Goal: Information Seeking & Learning: Learn about a topic

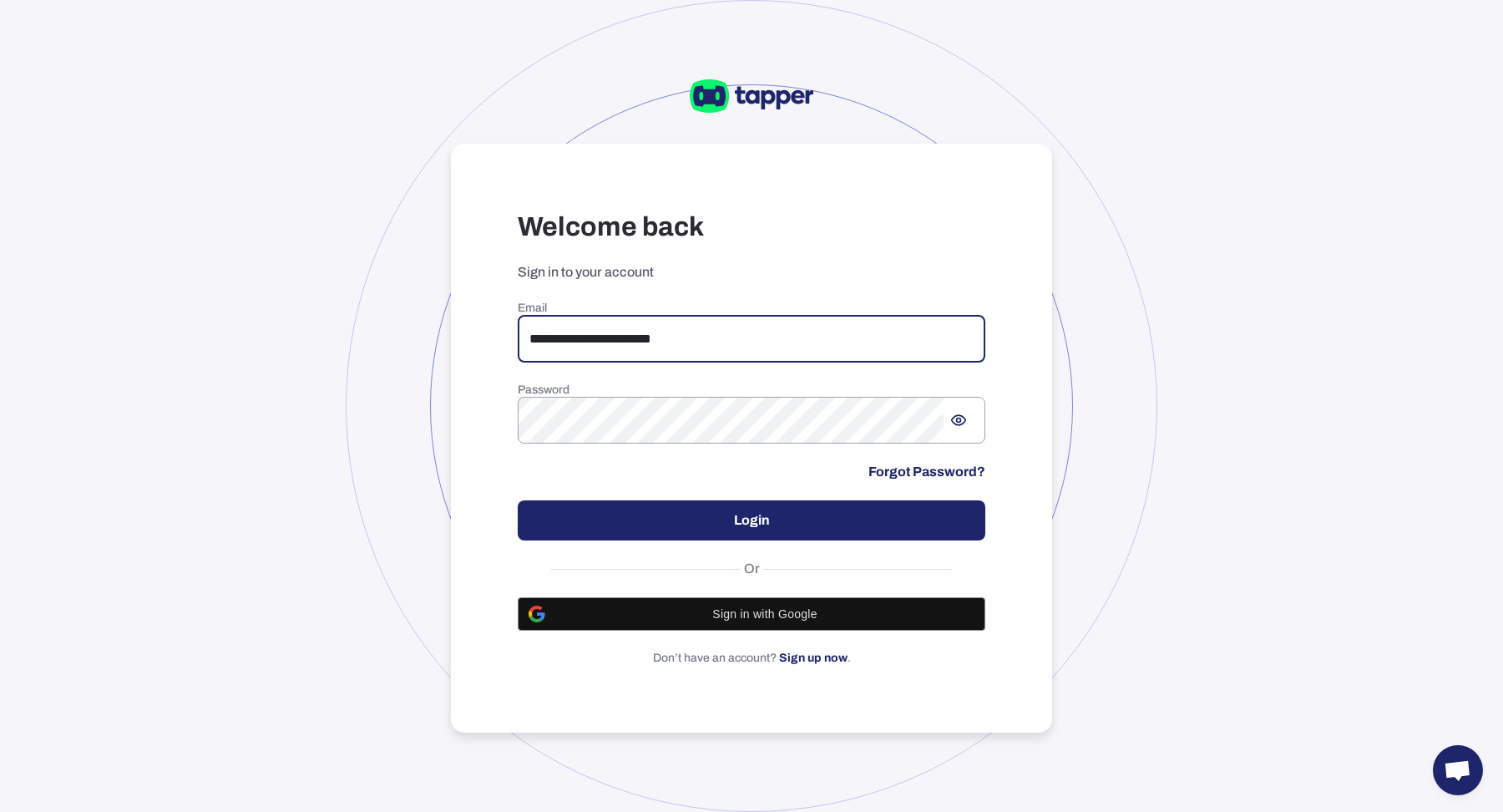
click at [680, 344] on input "**********" at bounding box center [752, 339] width 468 height 47
drag, startPoint x: 716, startPoint y: 332, endPoint x: 583, endPoint y: 338, distance: 133.1
click at [583, 338] on input "**********" at bounding box center [752, 339] width 468 height 47
type input "*"
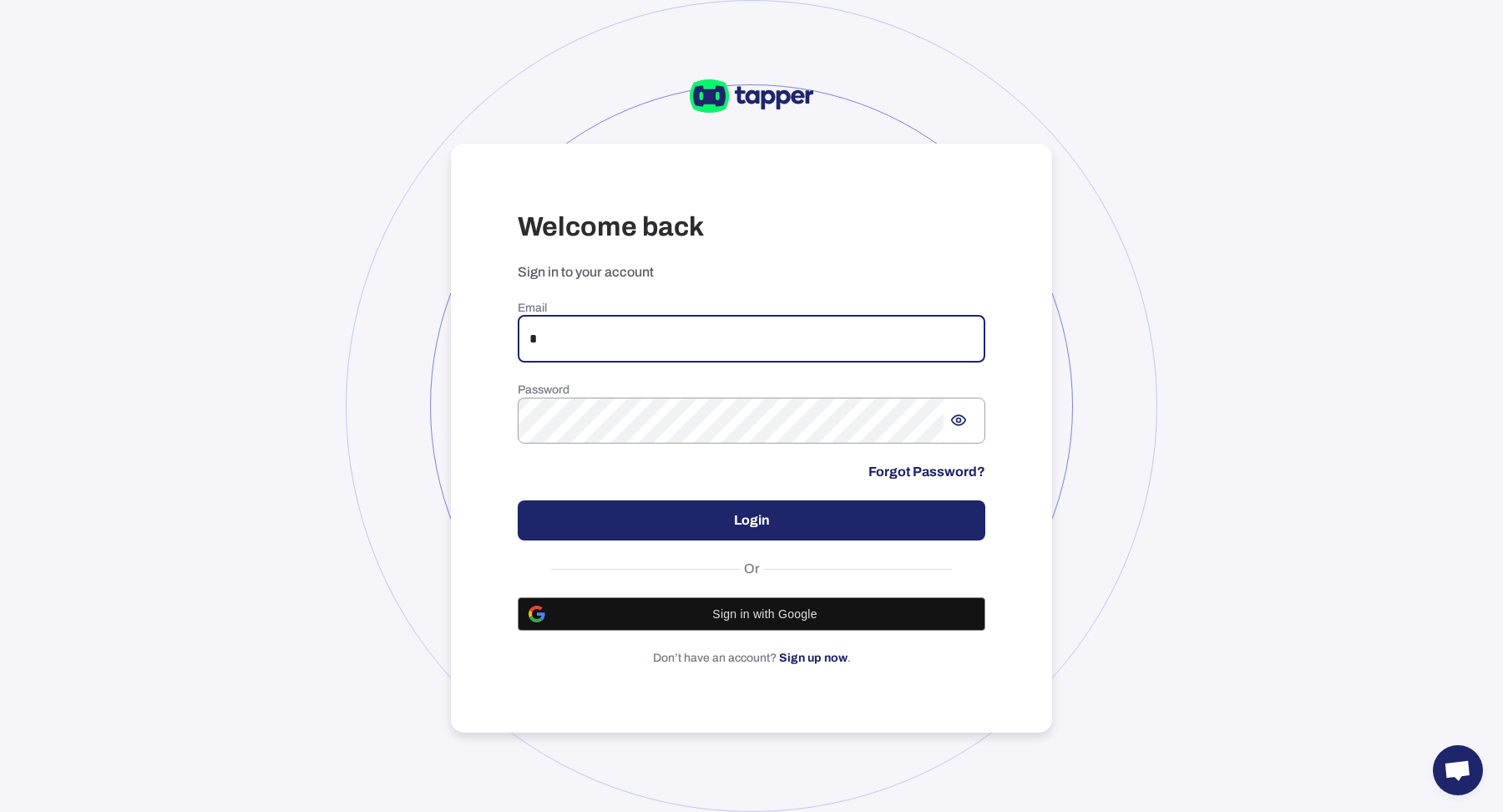
type input "**********"
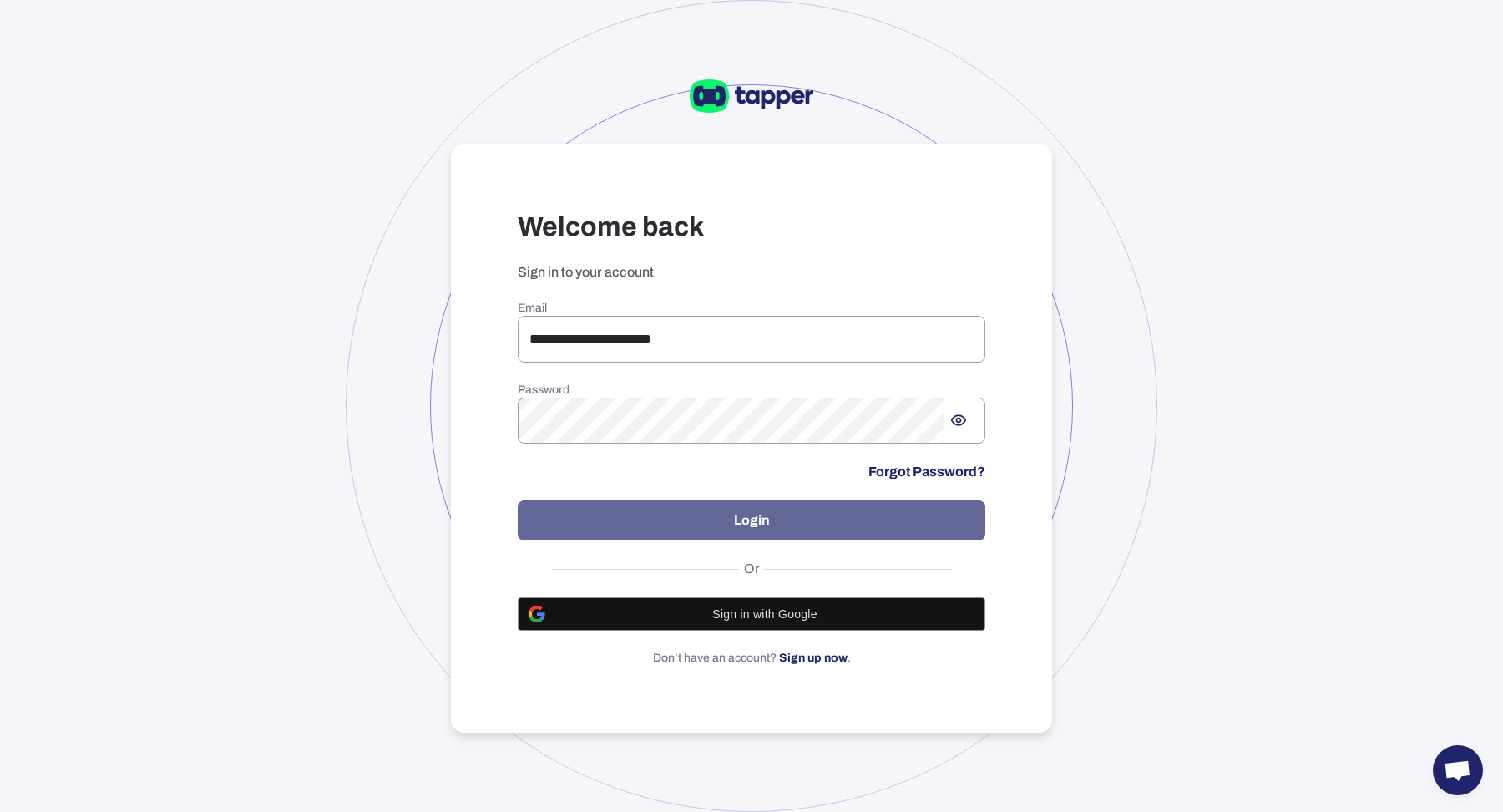
click at [670, 532] on button "Login" at bounding box center [752, 520] width 468 height 40
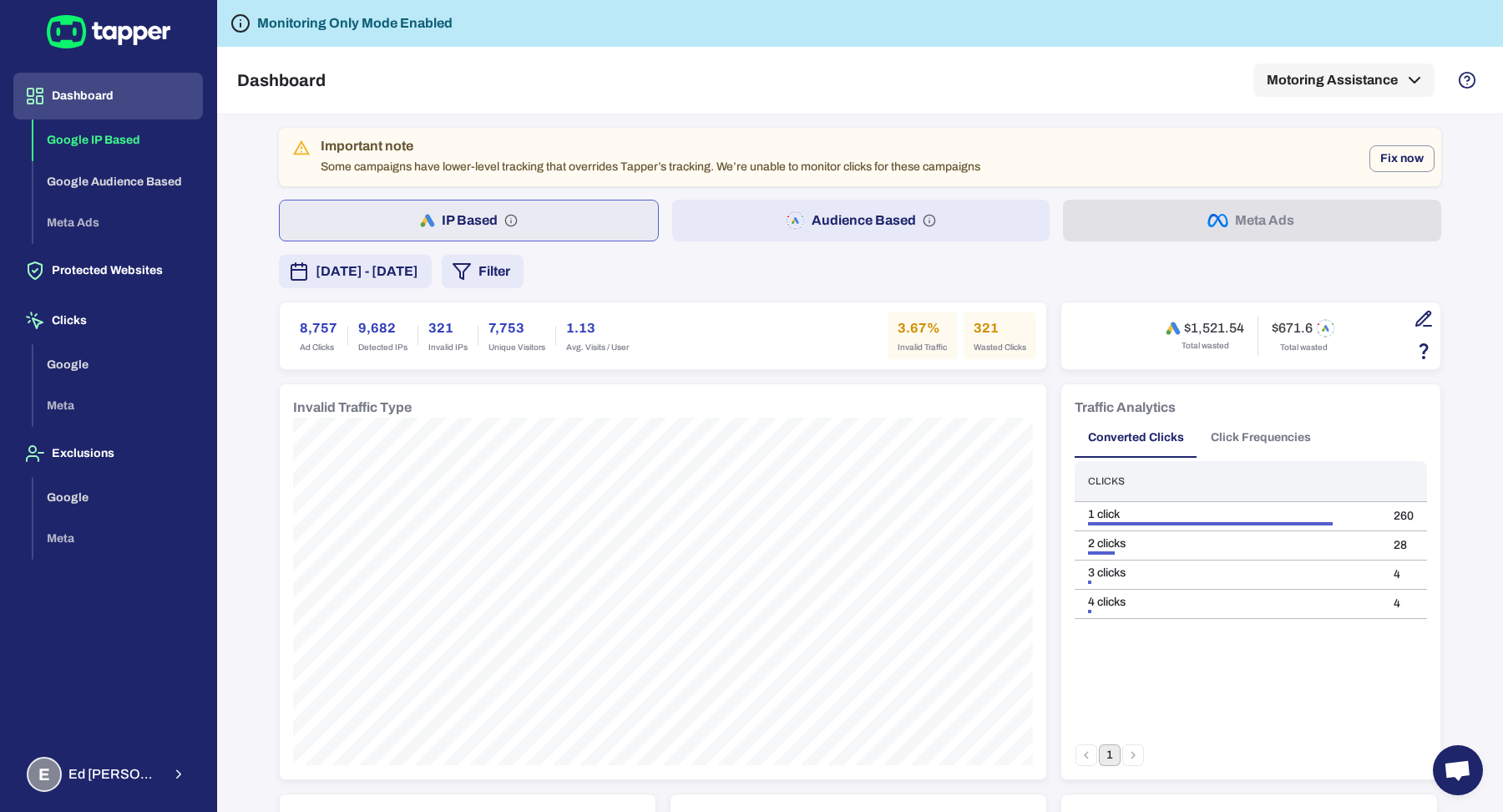
click at [418, 278] on span "[DATE] - [DATE]" at bounding box center [367, 272] width 103 height 20
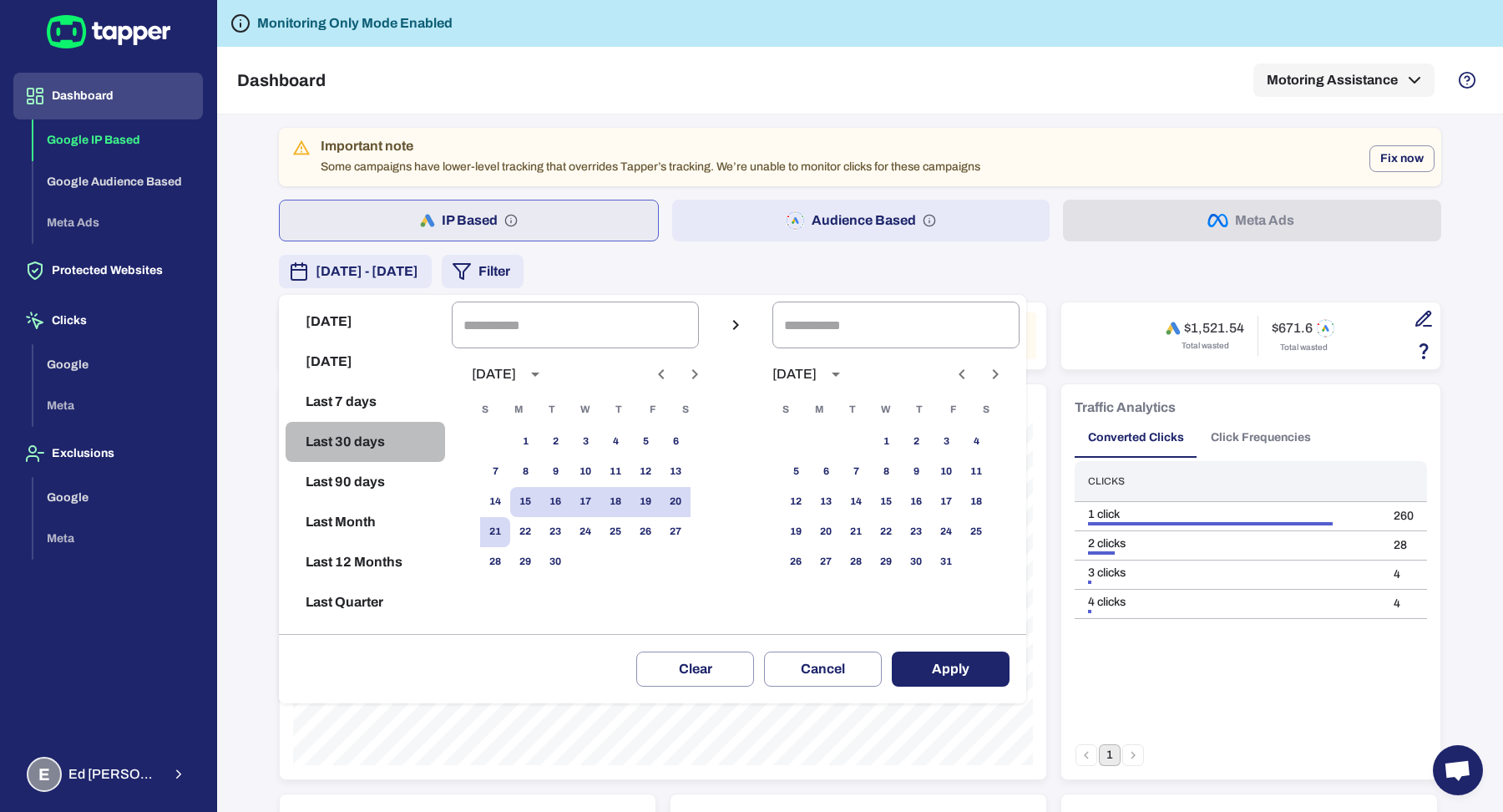
click at [373, 446] on button "Last 30 days" at bounding box center [365, 442] width 160 height 40
type input "**********"
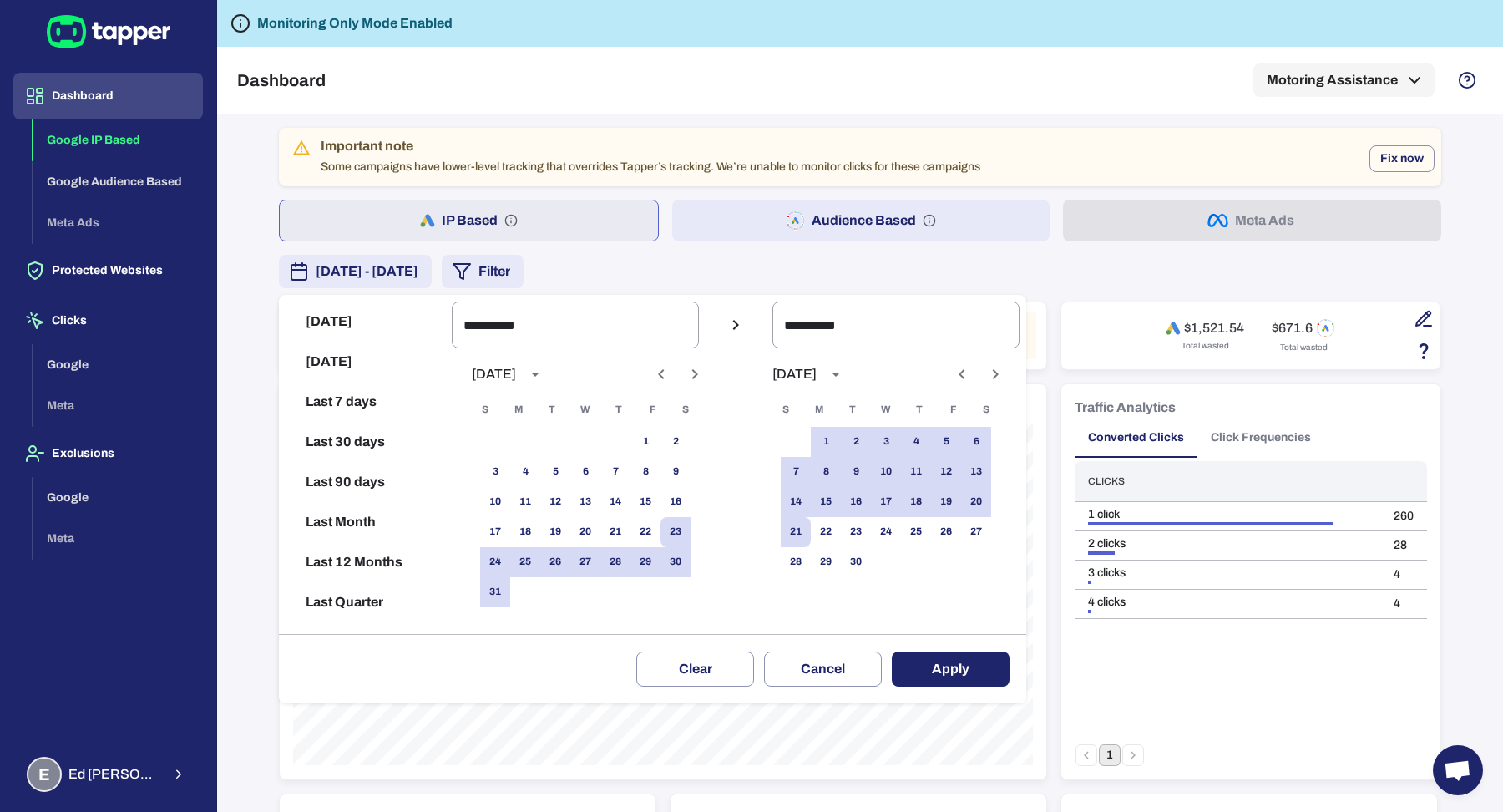
click at [943, 664] on button "Apply" at bounding box center [951, 669] width 118 height 35
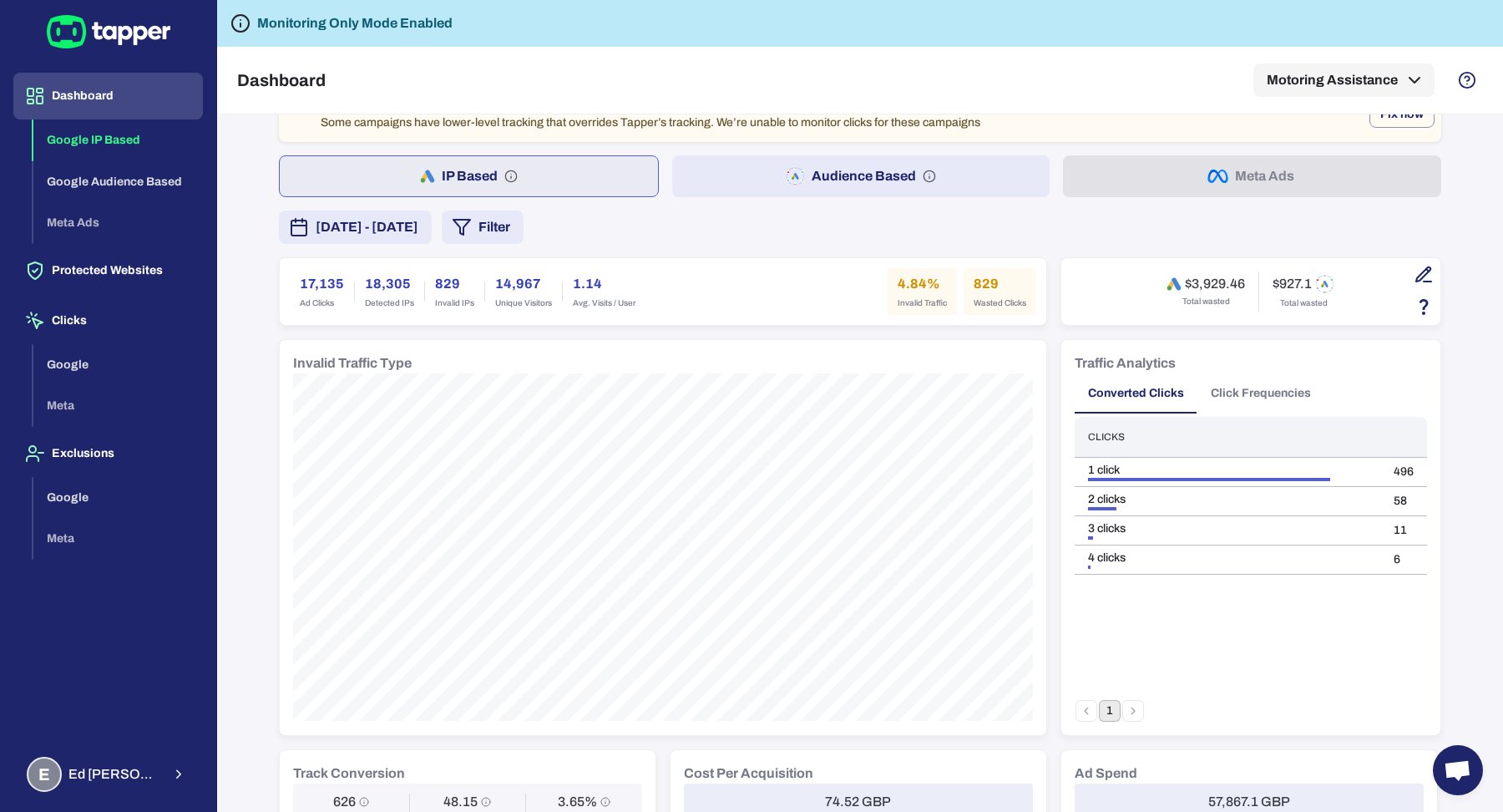
scroll to position [97, 0]
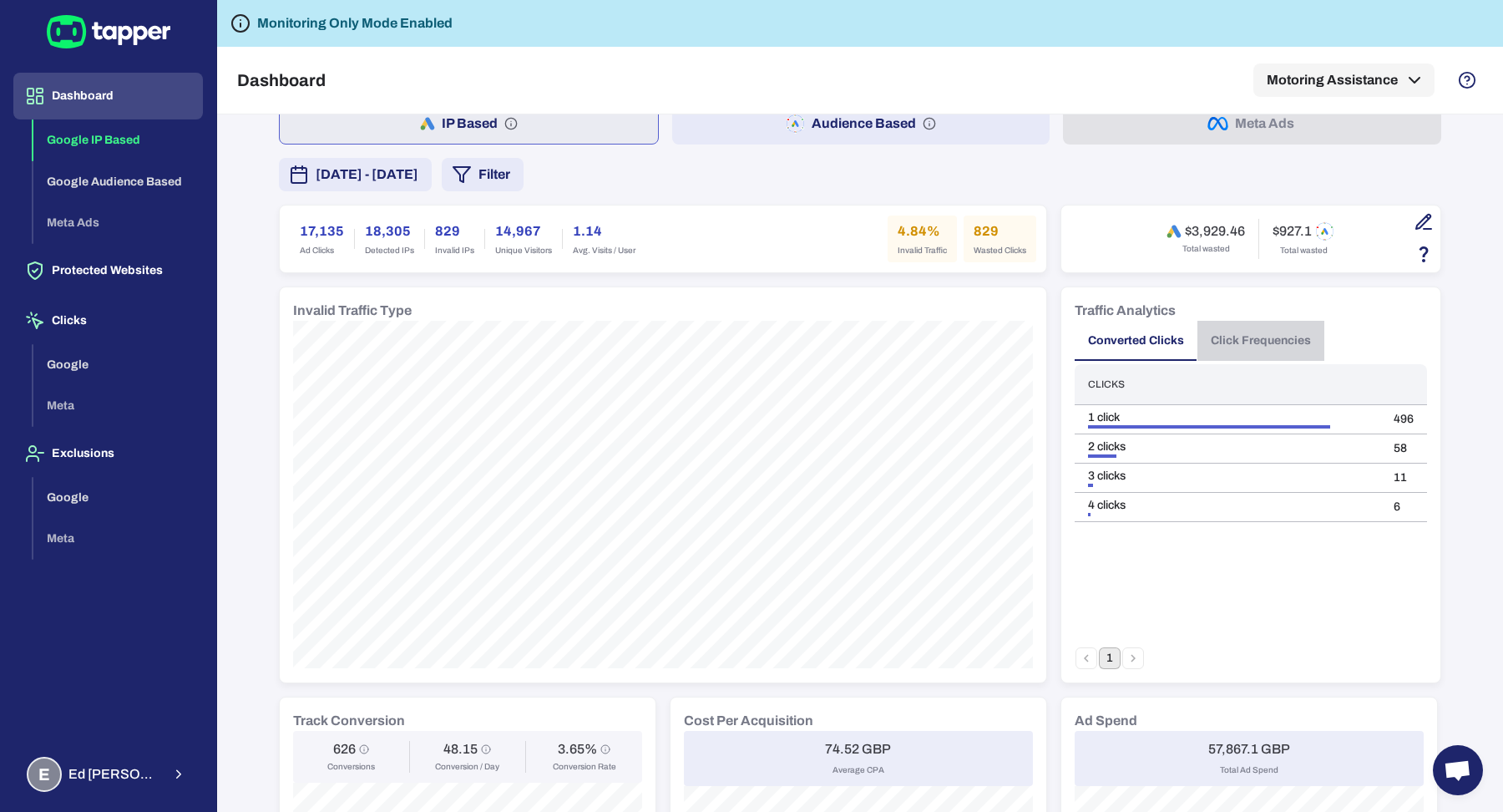
click at [1240, 333] on button "Click Frequencies" at bounding box center [1261, 341] width 127 height 40
click at [1137, 650] on button "2" at bounding box center [1134, 658] width 22 height 22
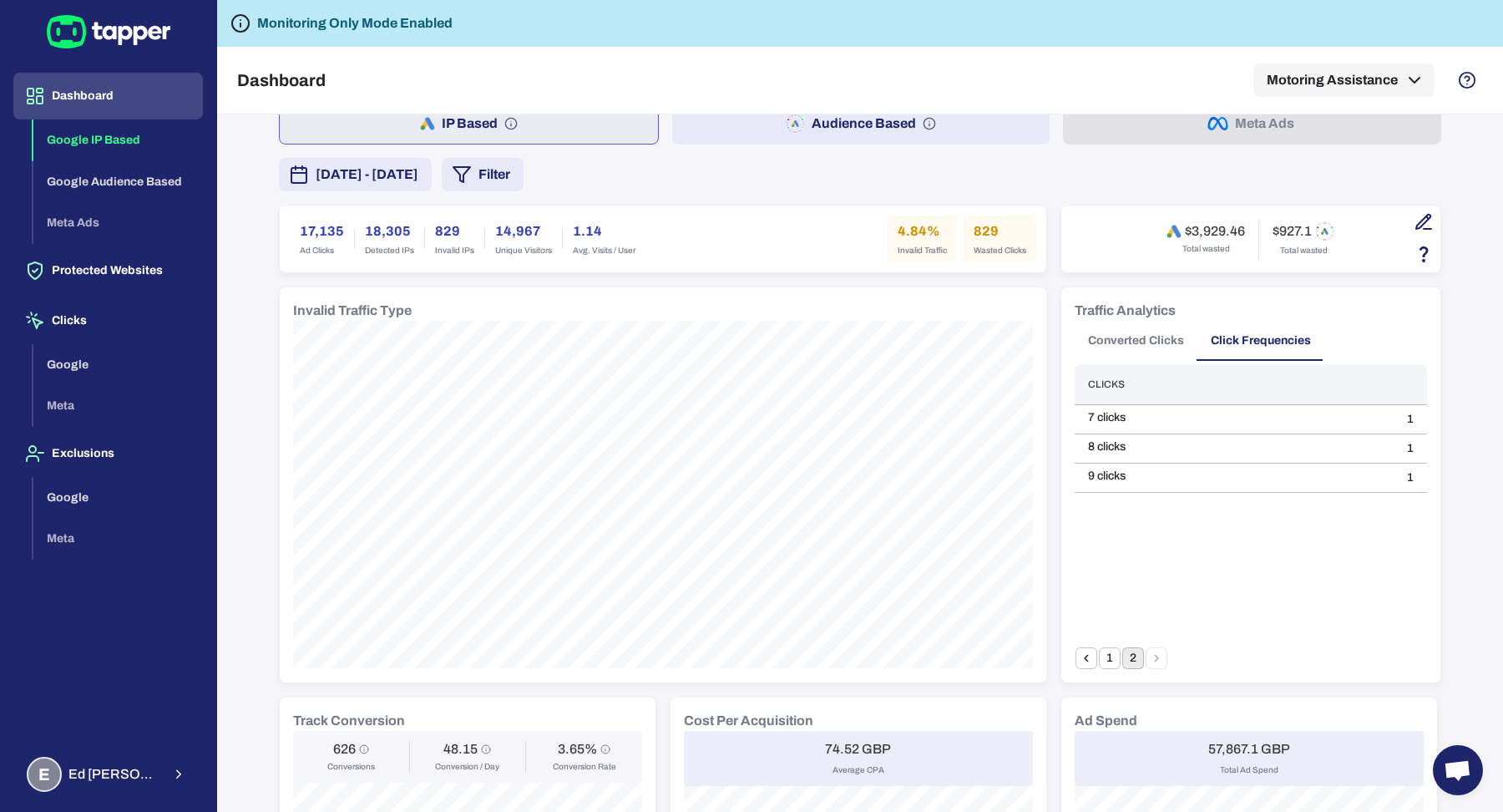
click at [1116, 655] on button "1" at bounding box center [1110, 658] width 22 height 22
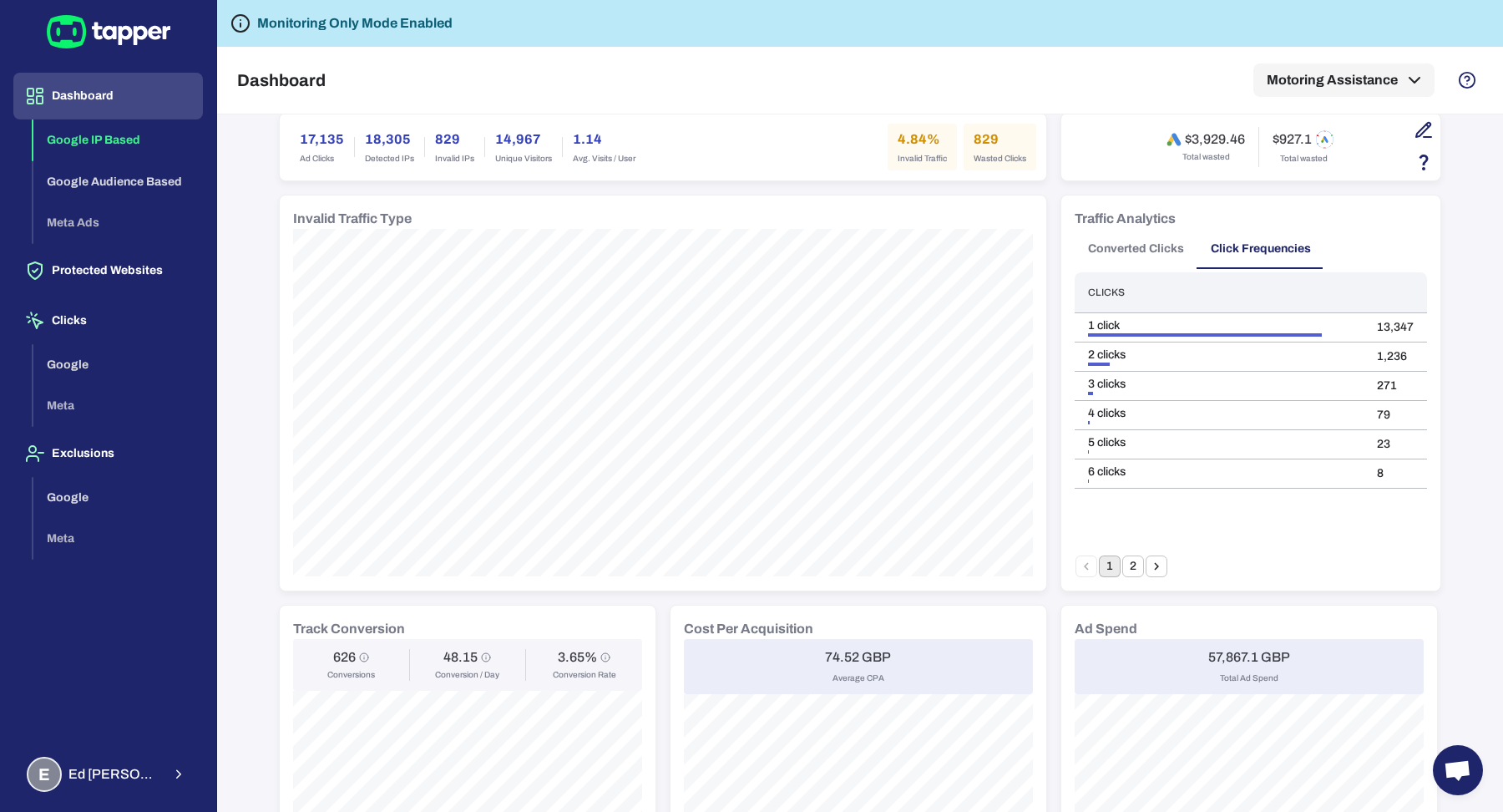
scroll to position [0, 0]
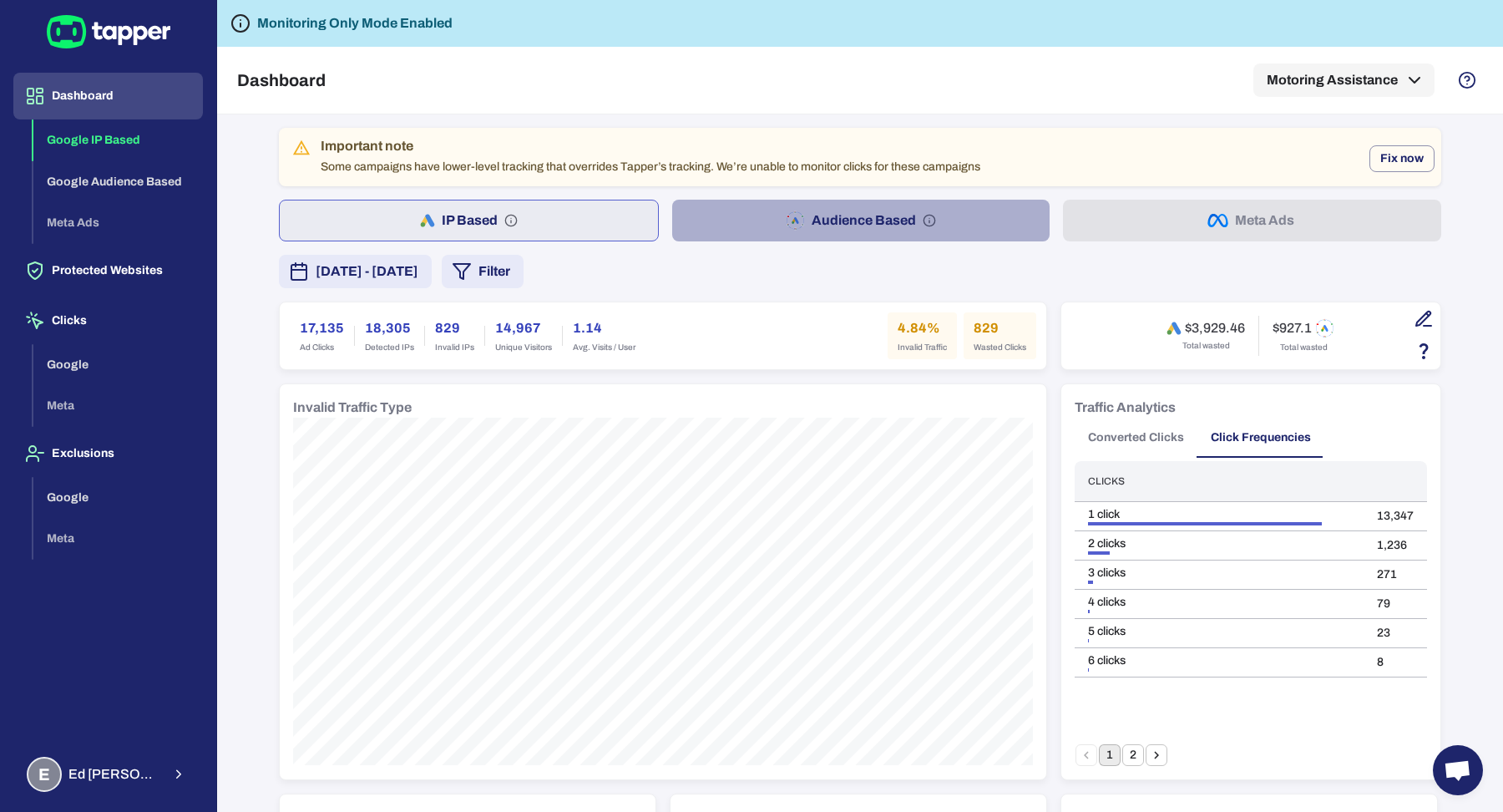
click at [809, 203] on button "Audience Based" at bounding box center [862, 220] width 379 height 42
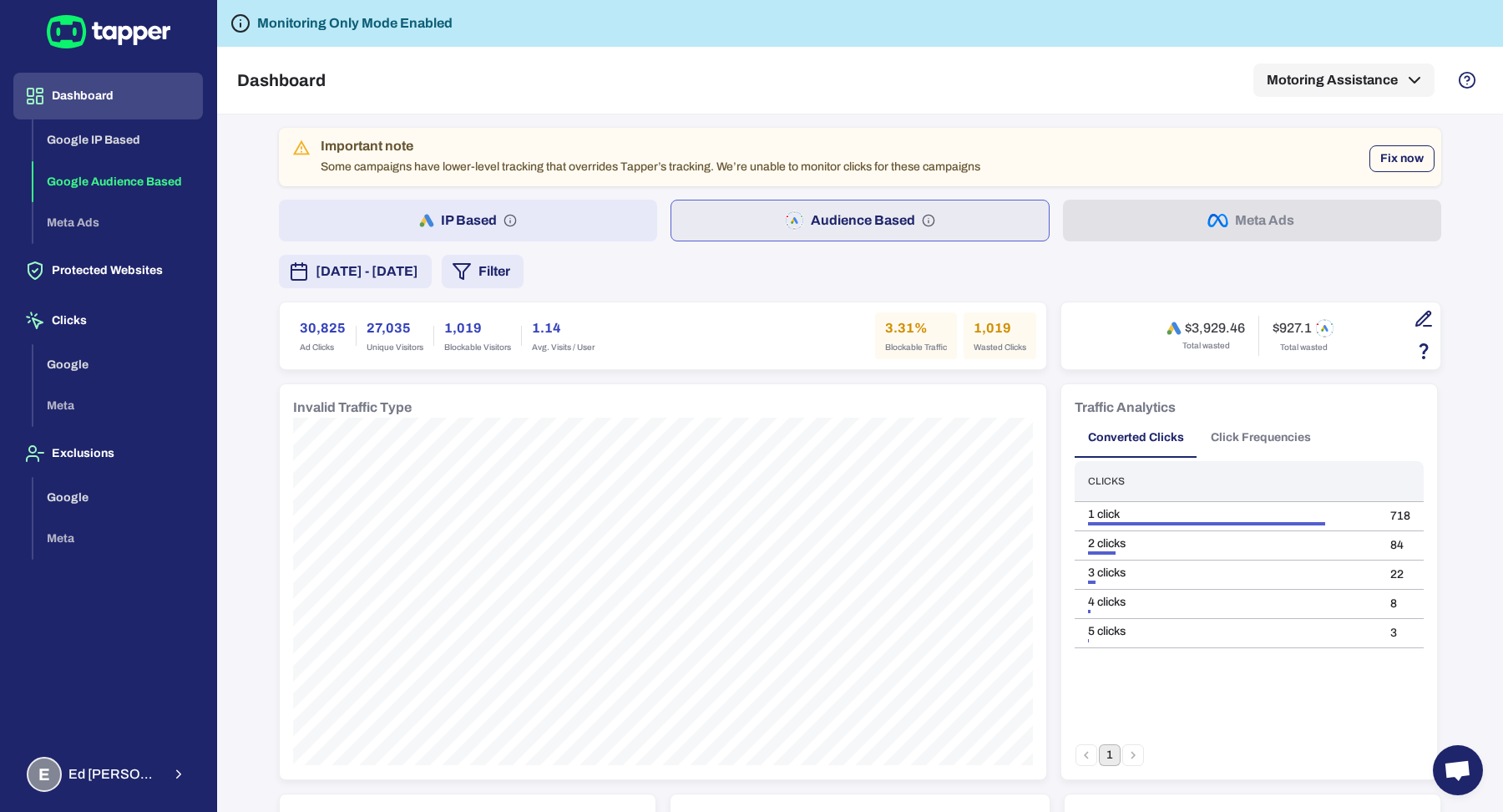
click at [1384, 161] on button "Fix now" at bounding box center [1401, 159] width 65 height 27
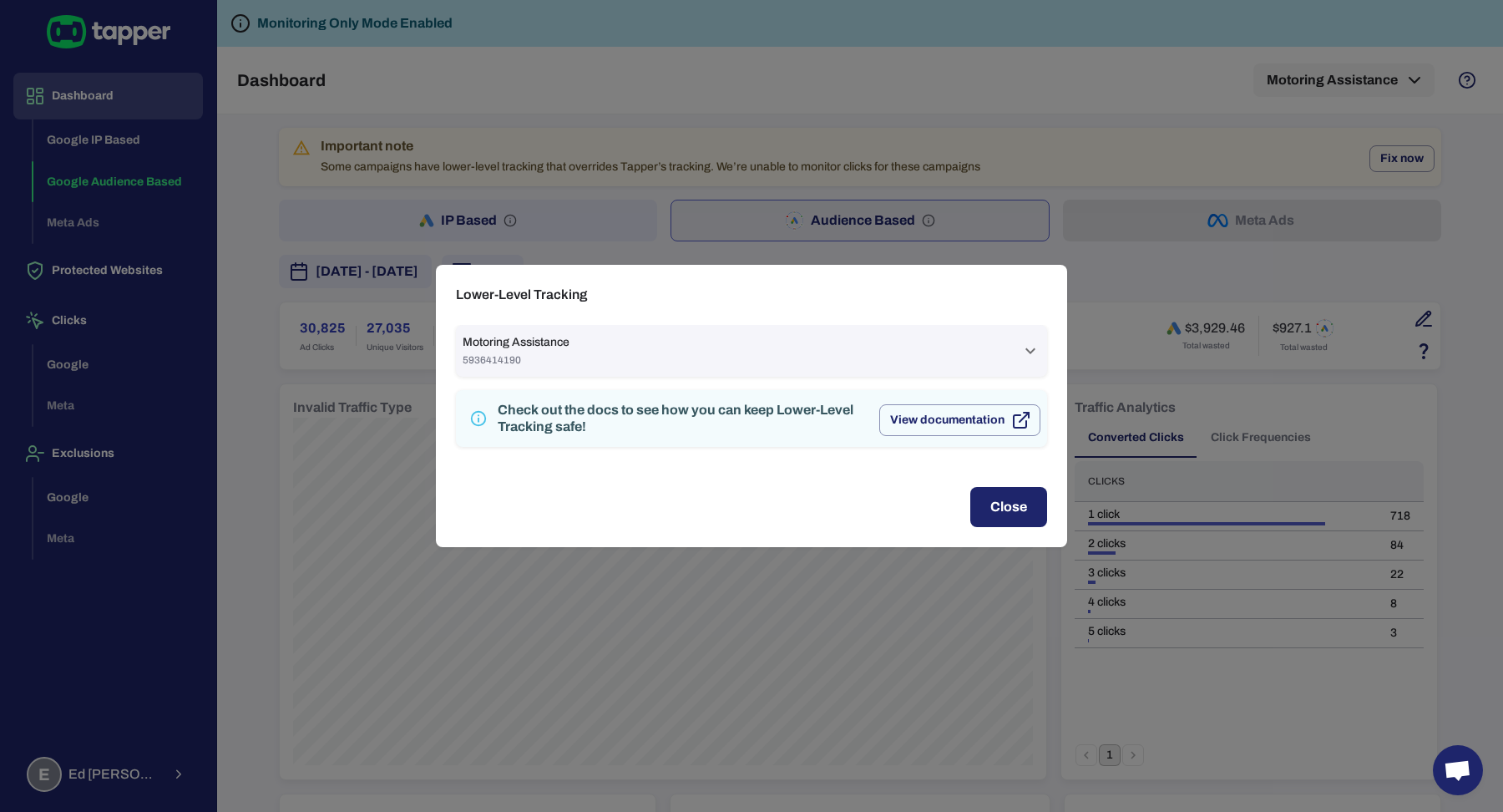
click at [966, 359] on div "Motoring Assistance 5936414190" at bounding box center [741, 351] width 558 height 32
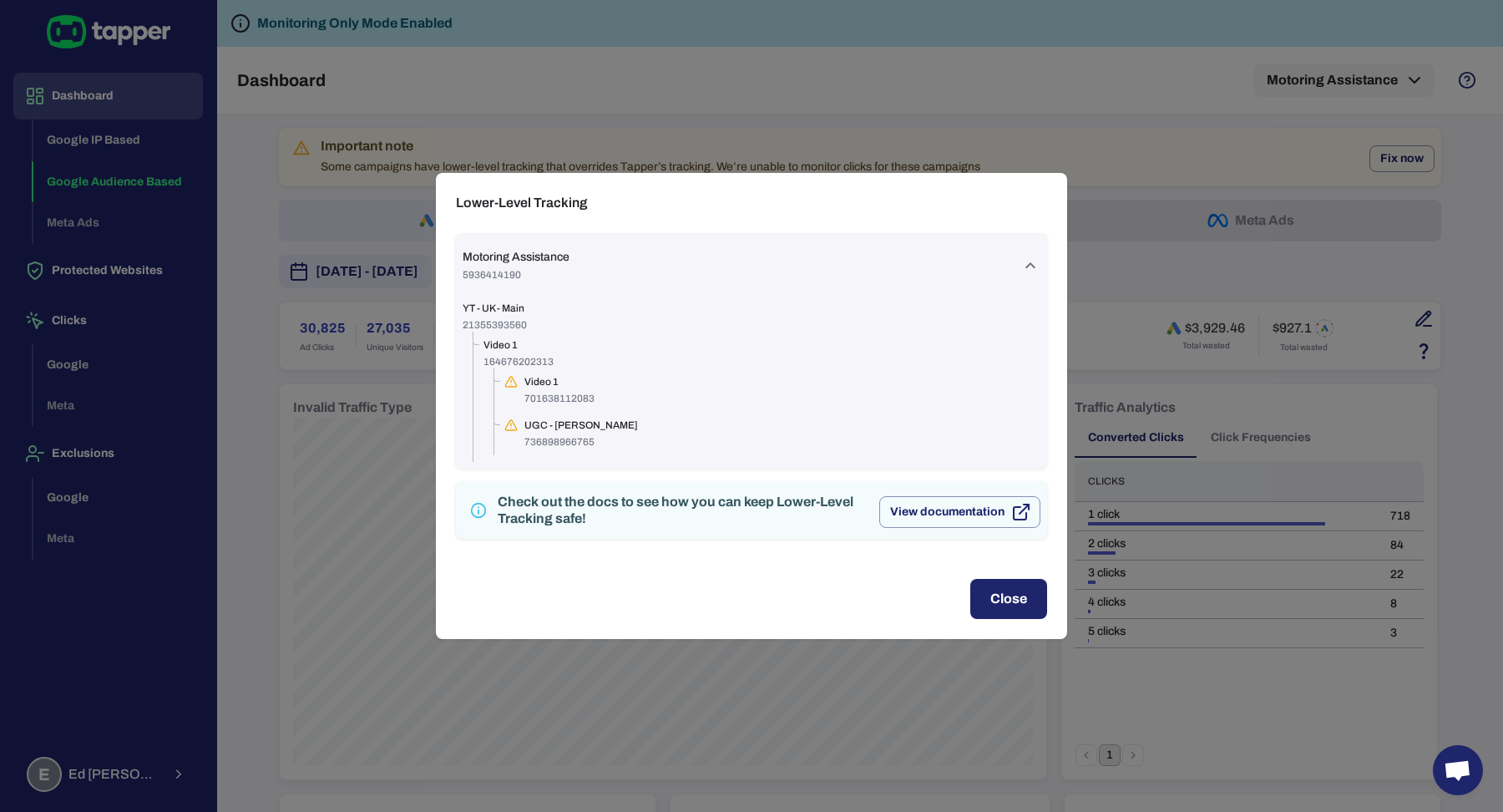
click at [1025, 256] on icon at bounding box center [1031, 266] width 20 height 20
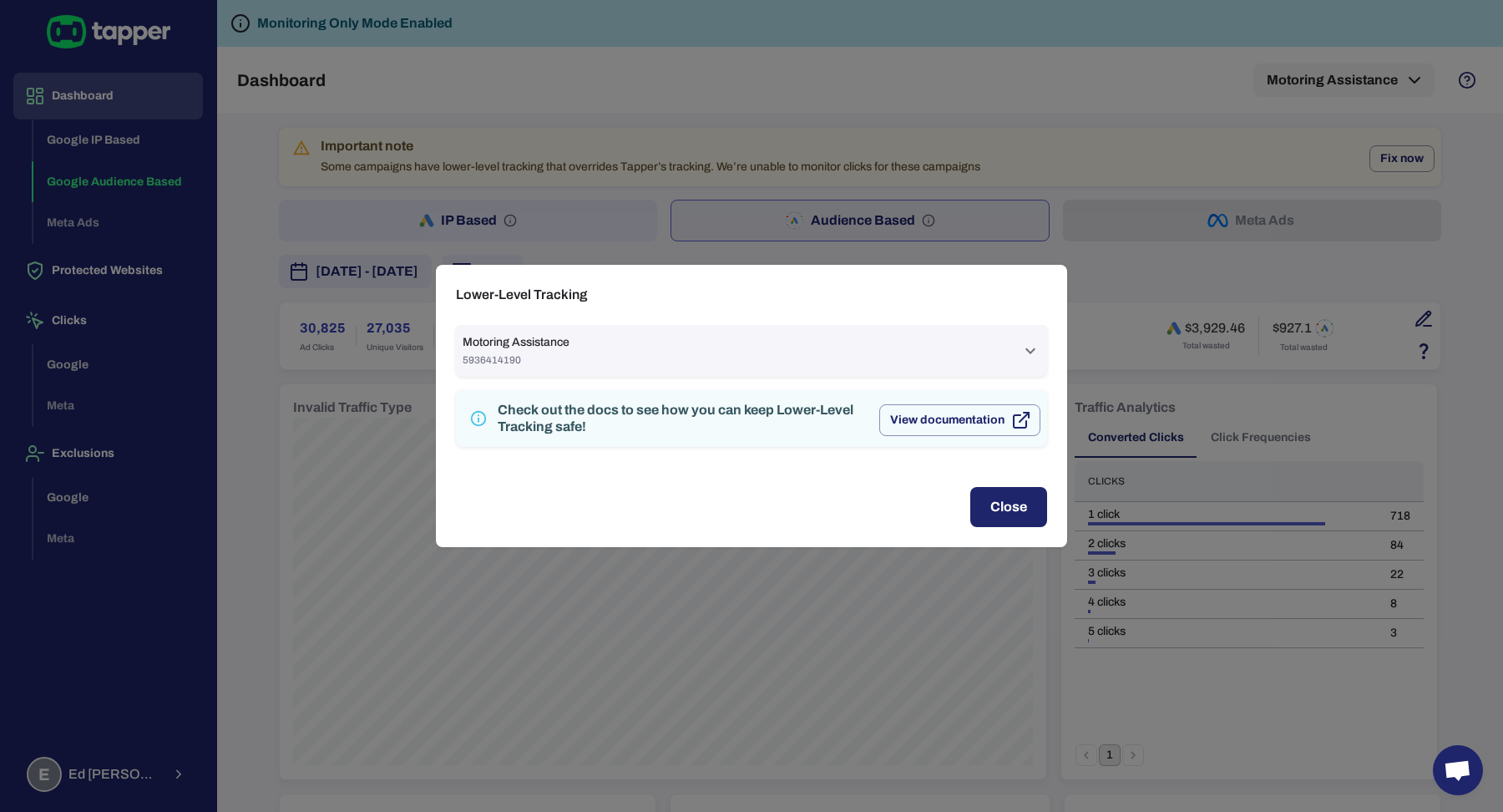
click at [1036, 200] on div "Lower-Level Tracking Motoring Assistance 5936414190 YT - UK - Main 21355393560 …" at bounding box center [752, 406] width 1503 height 812
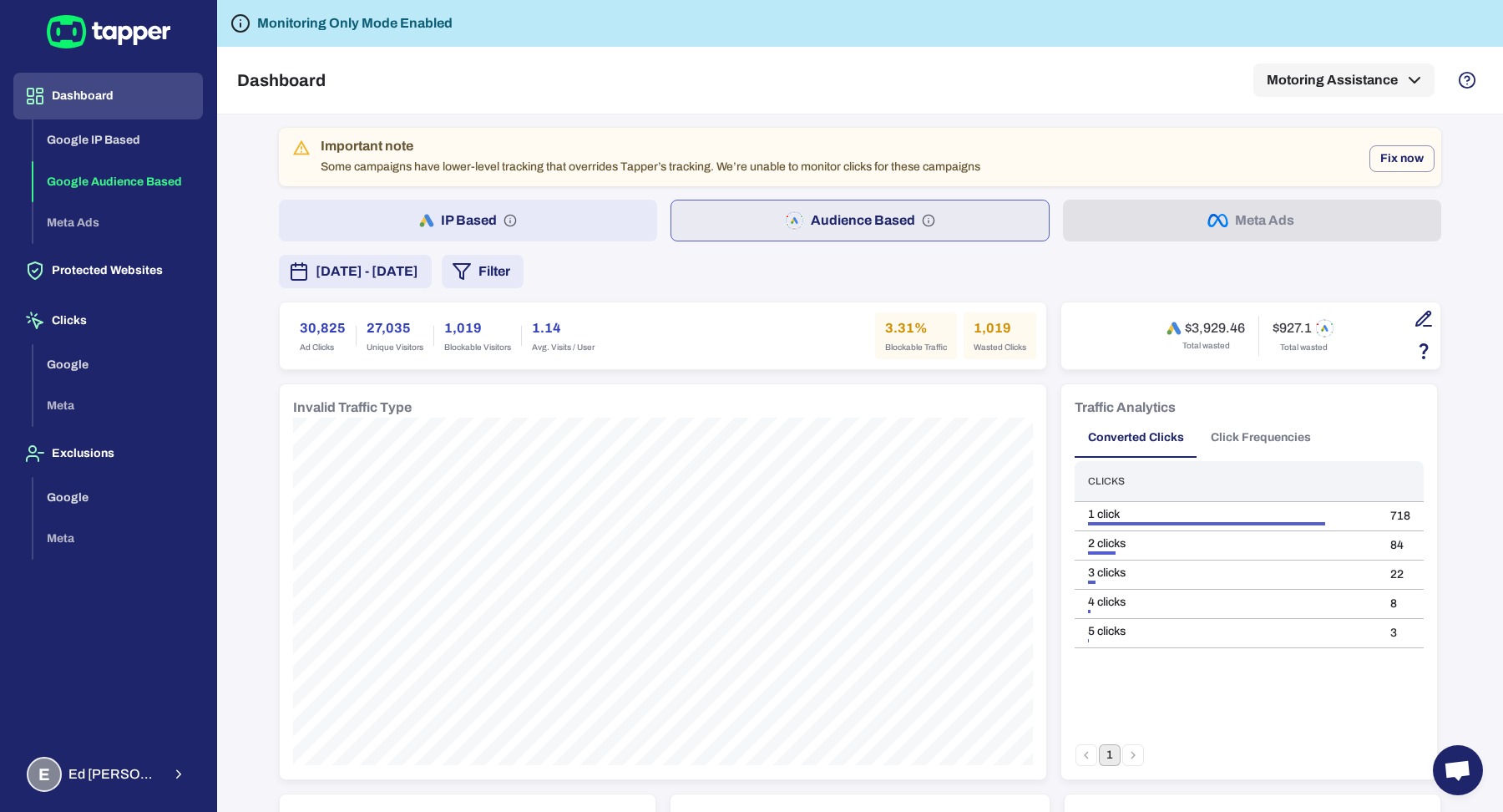
click at [576, 220] on button "IP Based" at bounding box center [468, 220] width 379 height 42
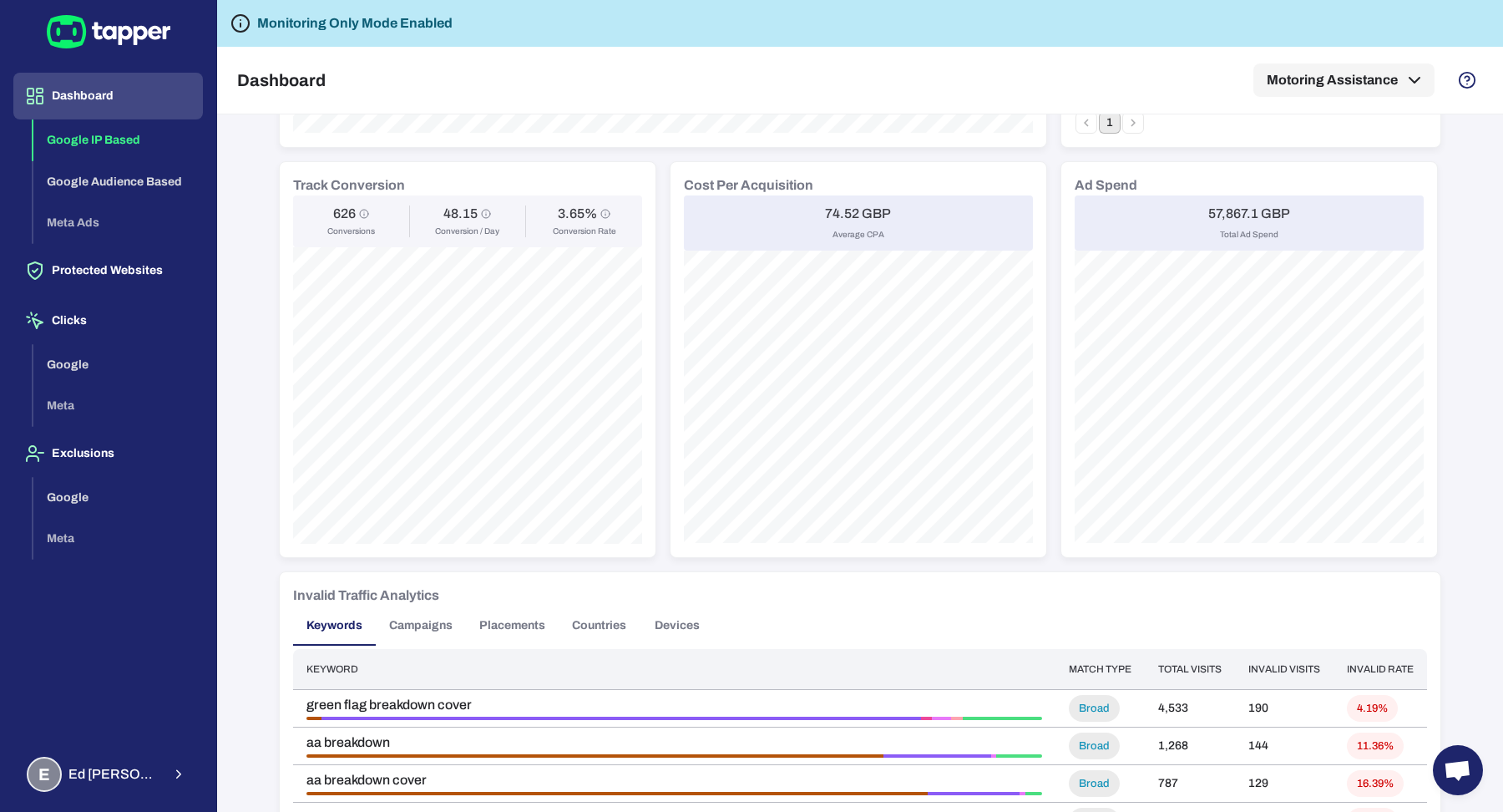
scroll to position [823, 0]
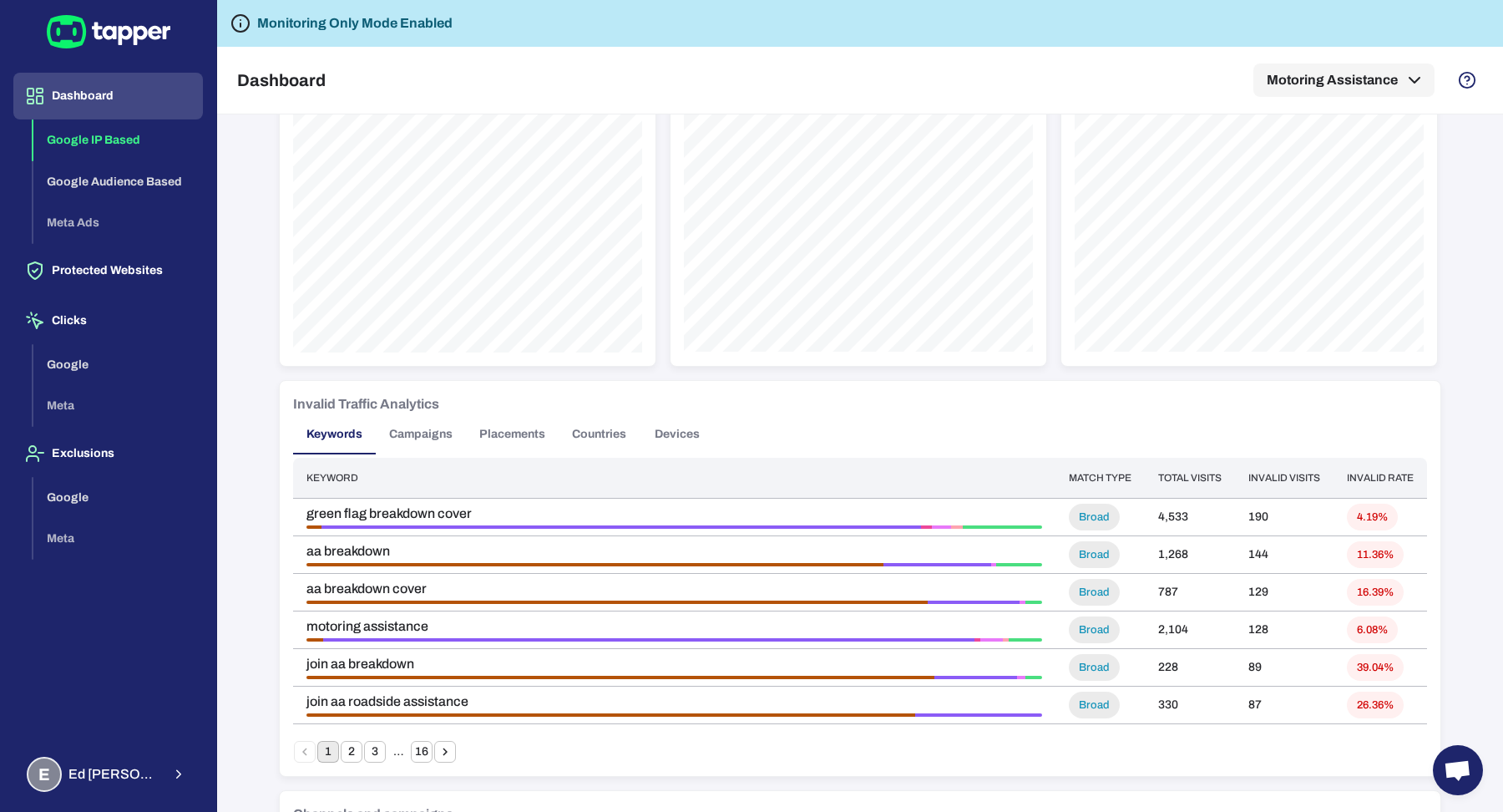
click at [405, 433] on button "Campaigns" at bounding box center [421, 434] width 90 height 40
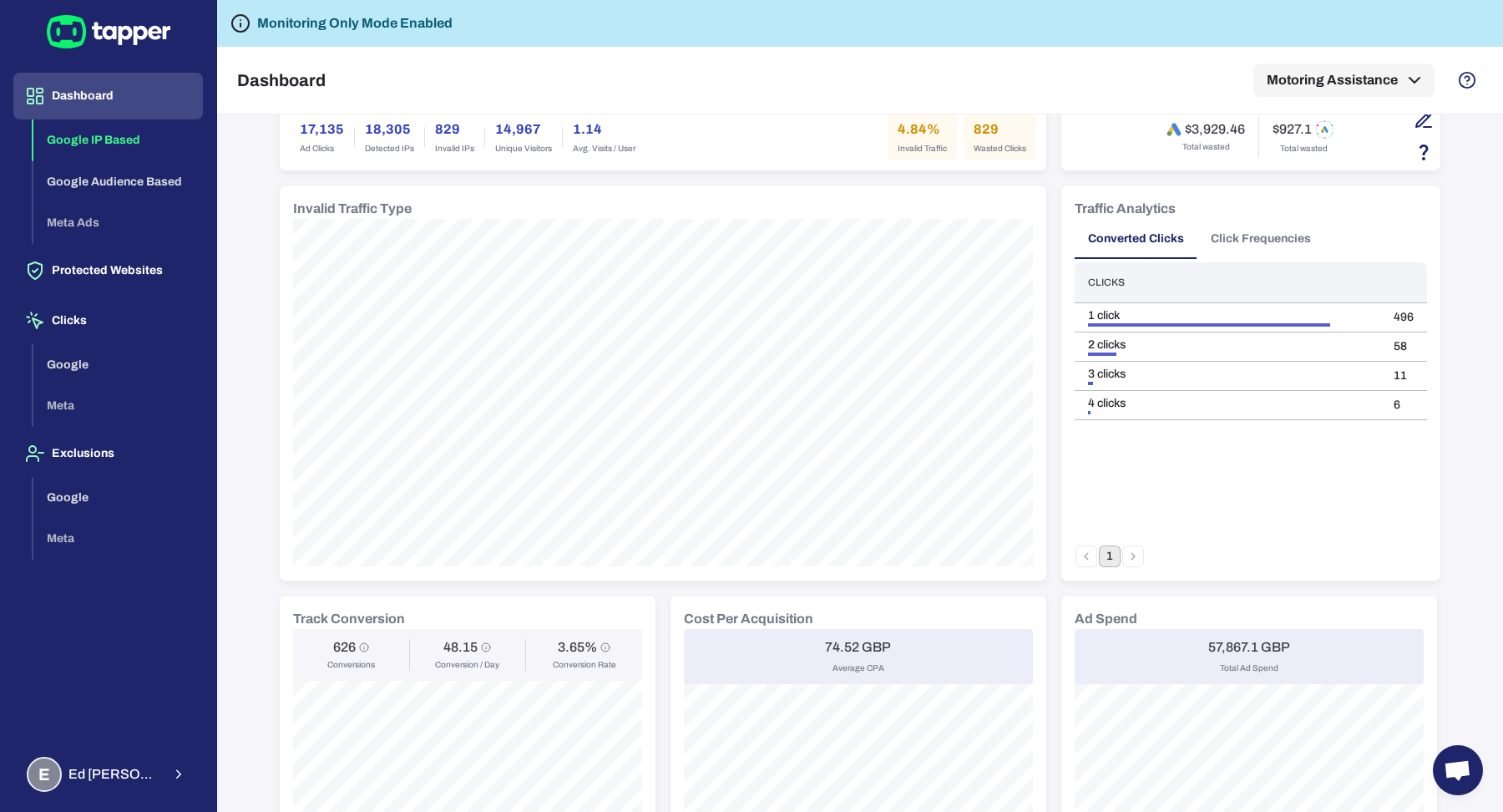
scroll to position [0, 0]
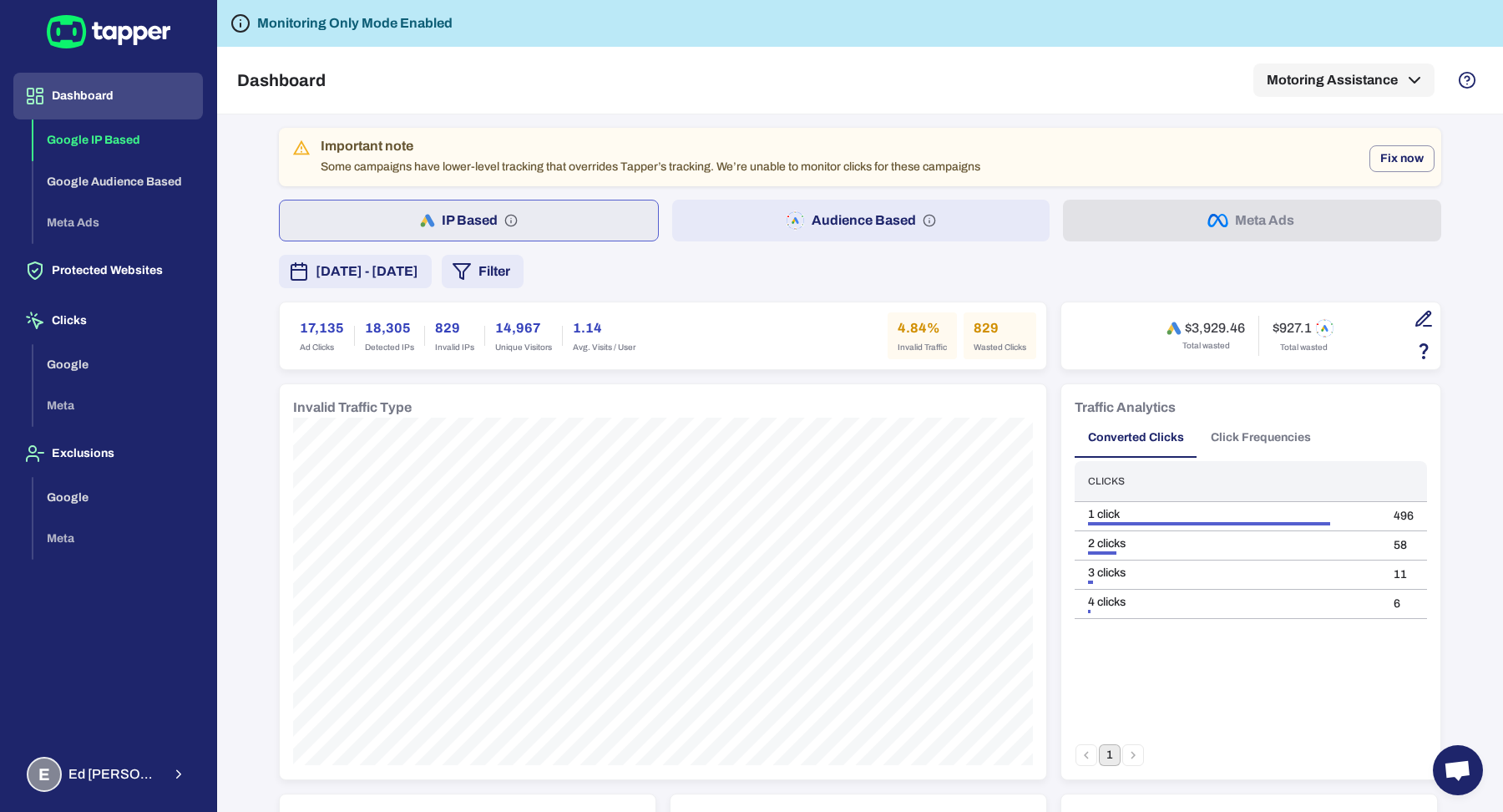
click at [758, 206] on button "Audience Based" at bounding box center [862, 220] width 379 height 42
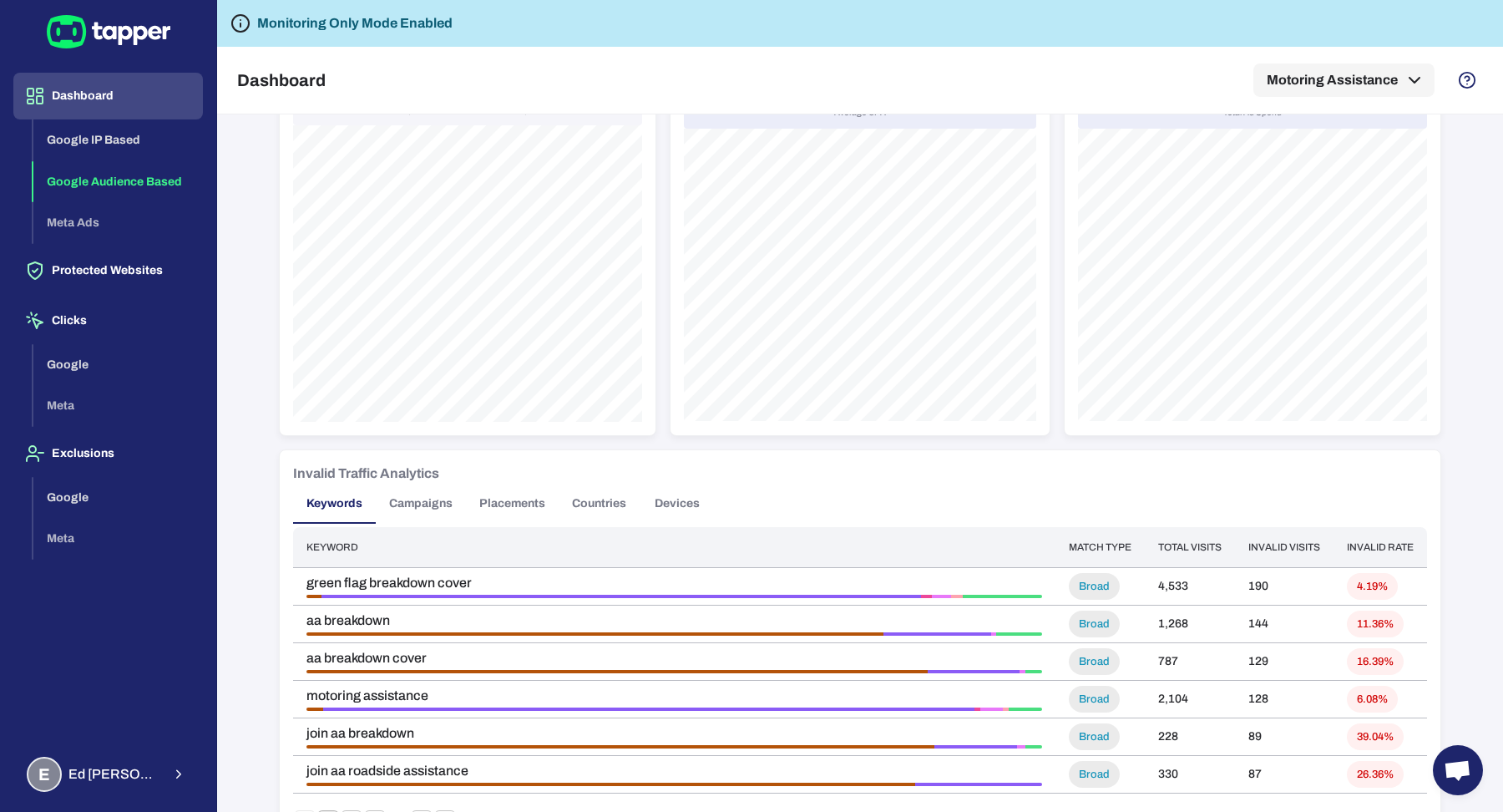
scroll to position [887, 0]
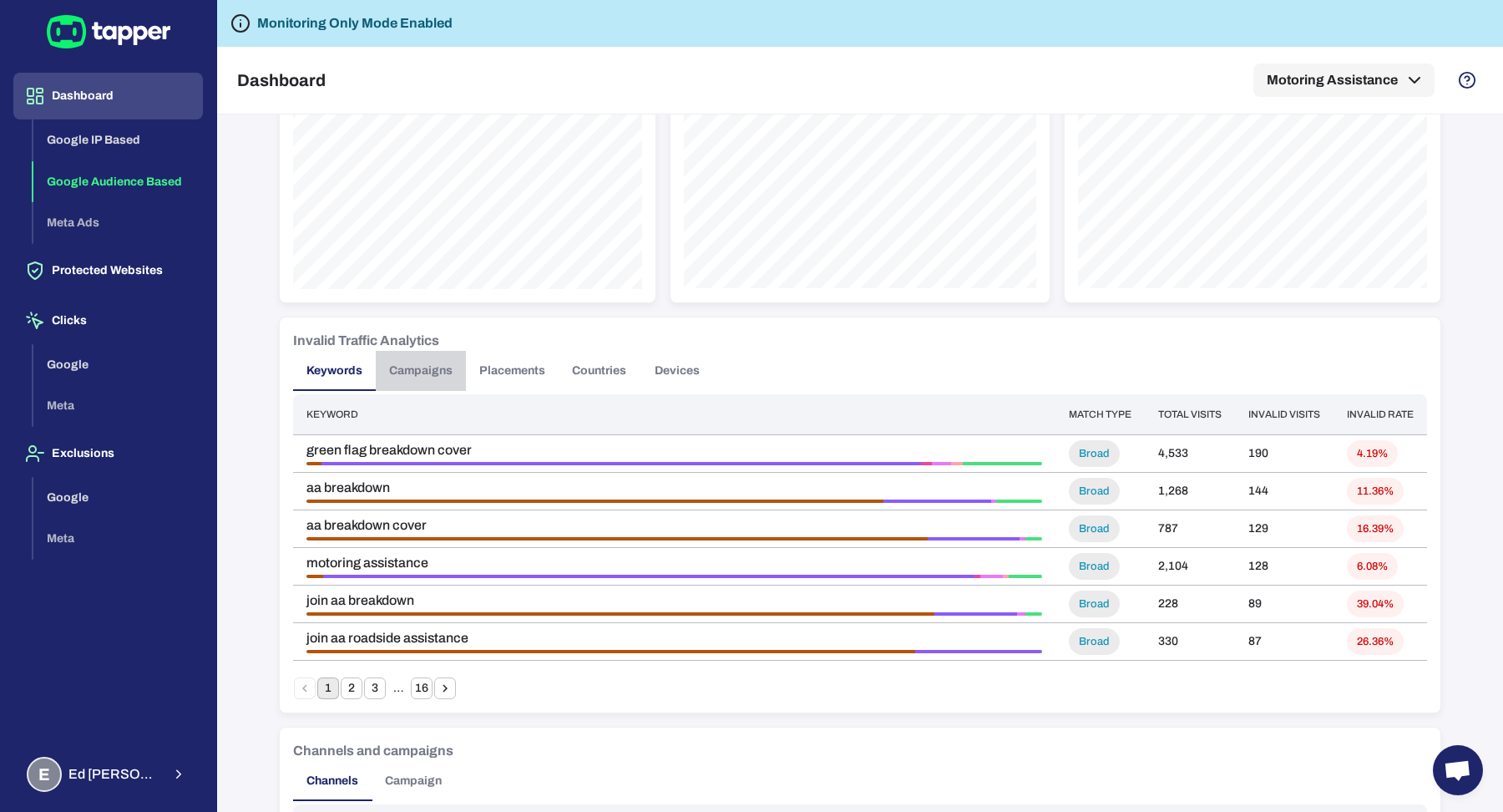
click at [454, 369] on button "Campaigns" at bounding box center [421, 371] width 90 height 40
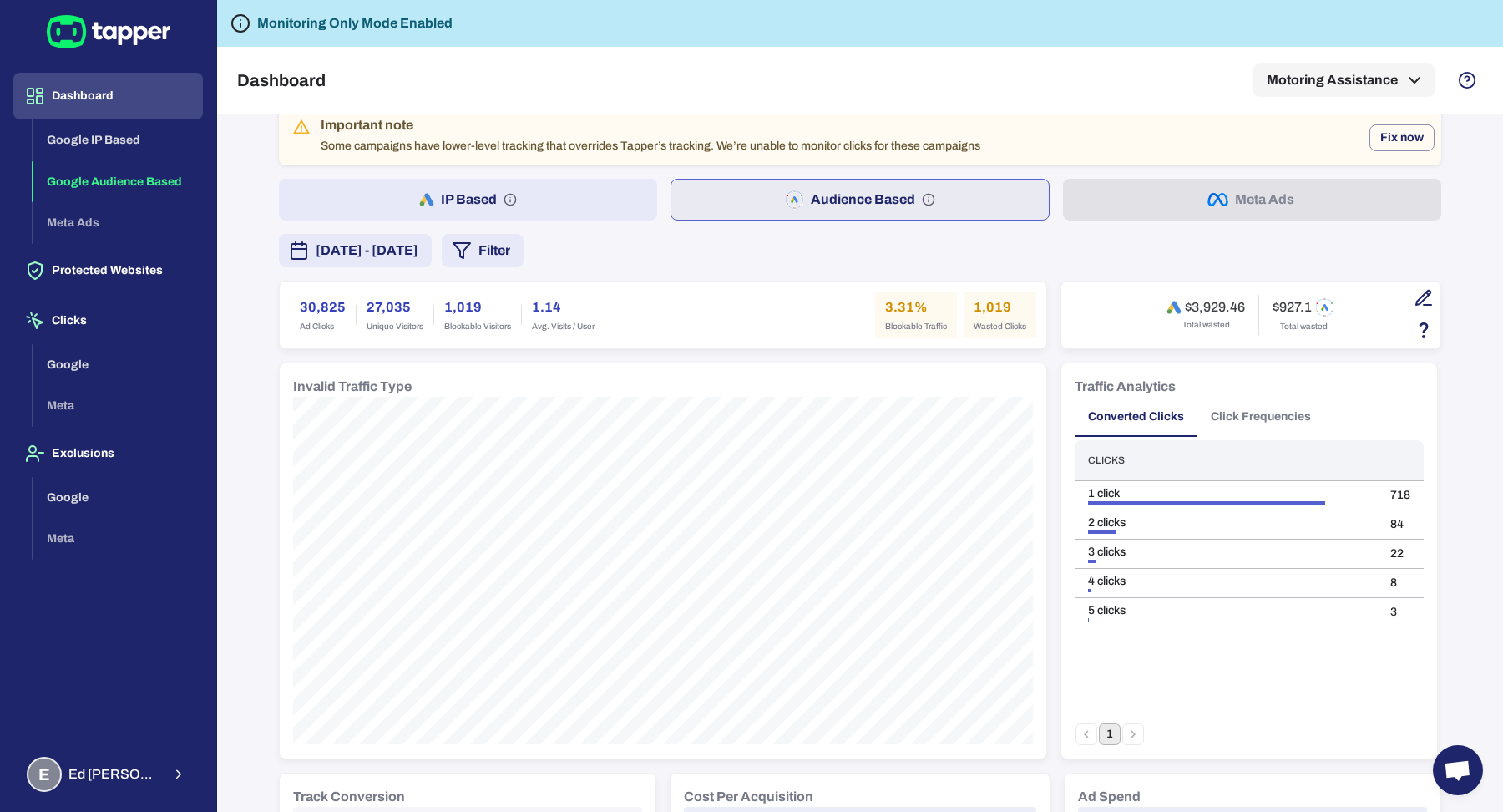
scroll to position [3, 0]
